Goal: Transaction & Acquisition: Obtain resource

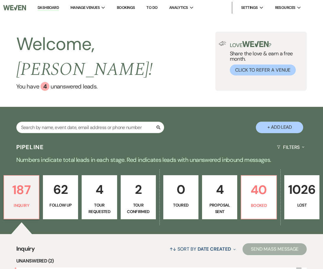
click at [129, 7] on link "Bookings" at bounding box center [126, 7] width 18 height 5
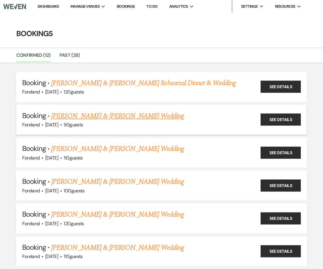
scroll to position [2, 0]
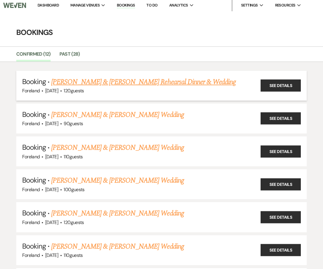
click at [200, 81] on link "[PERSON_NAME] & [PERSON_NAME] Rehearsal Dinner & Wedding" at bounding box center [143, 82] width 184 height 11
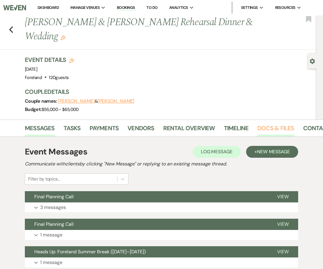
click at [265, 125] on link "Docs & Files" at bounding box center [275, 129] width 37 height 13
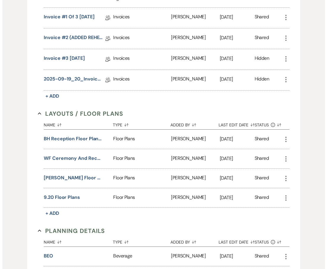
scroll to position [258, 0]
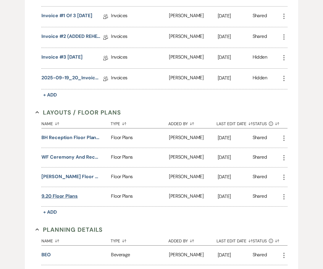
click at [63, 195] on button "9.20 Floor Plans" at bounding box center [59, 195] width 36 height 7
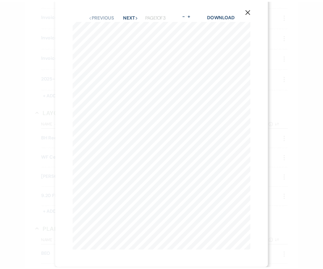
scroll to position [0, 23]
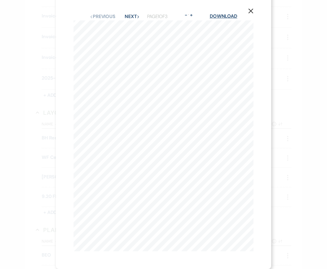
click at [224, 14] on link "Download" at bounding box center [223, 16] width 27 height 6
click at [248, 8] on icon "X" at bounding box center [250, 10] width 5 height 5
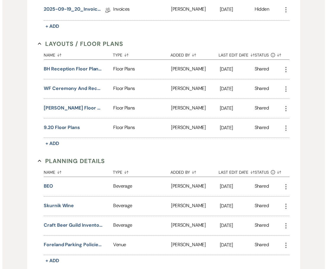
scroll to position [340, 0]
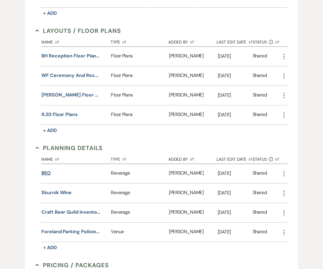
click at [47, 172] on button "BEO" at bounding box center [45, 172] width 9 height 7
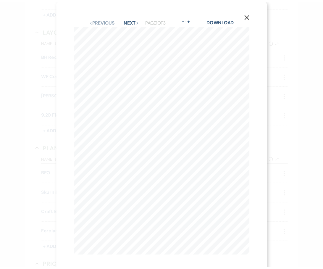
scroll to position [0, 0]
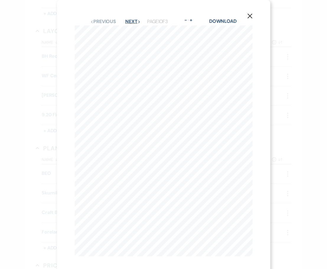
click at [132, 20] on button "Next Next" at bounding box center [132, 21] width 15 height 5
click at [229, 20] on link "Download" at bounding box center [223, 21] width 27 height 6
click at [251, 16] on icon "X" at bounding box center [249, 15] width 5 height 5
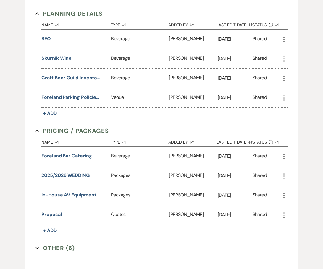
scroll to position [480, 0]
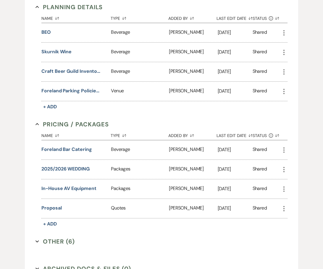
click at [42, 241] on button "Other (6) Expand" at bounding box center [54, 241] width 39 height 9
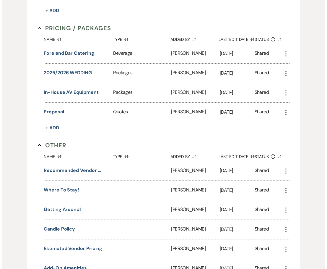
scroll to position [630, 0]
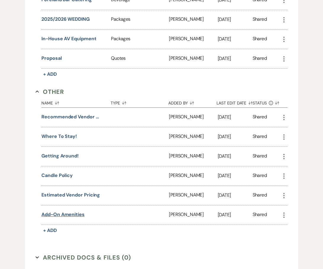
click at [51, 213] on button "Add-on amenities" at bounding box center [62, 214] width 43 height 7
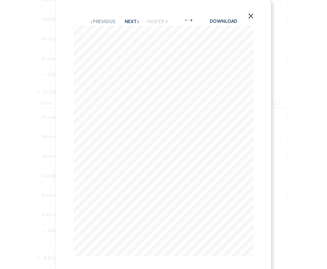
scroll to position [0, 234]
click at [129, 22] on button "Next Next" at bounding box center [132, 21] width 15 height 5
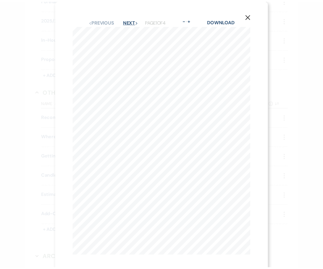
scroll to position [0, 0]
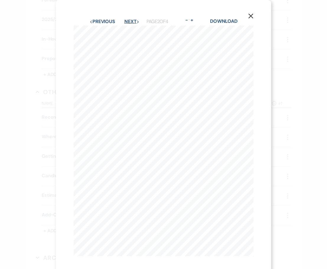
click at [129, 22] on button "Next Next" at bounding box center [131, 21] width 15 height 5
click at [248, 15] on icon "X" at bounding box center [250, 15] width 5 height 5
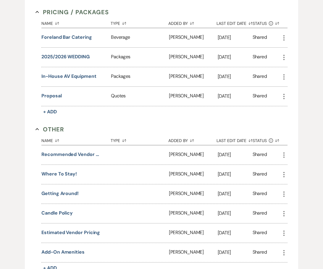
scroll to position [606, 0]
